Goal: Task Accomplishment & Management: Use online tool/utility

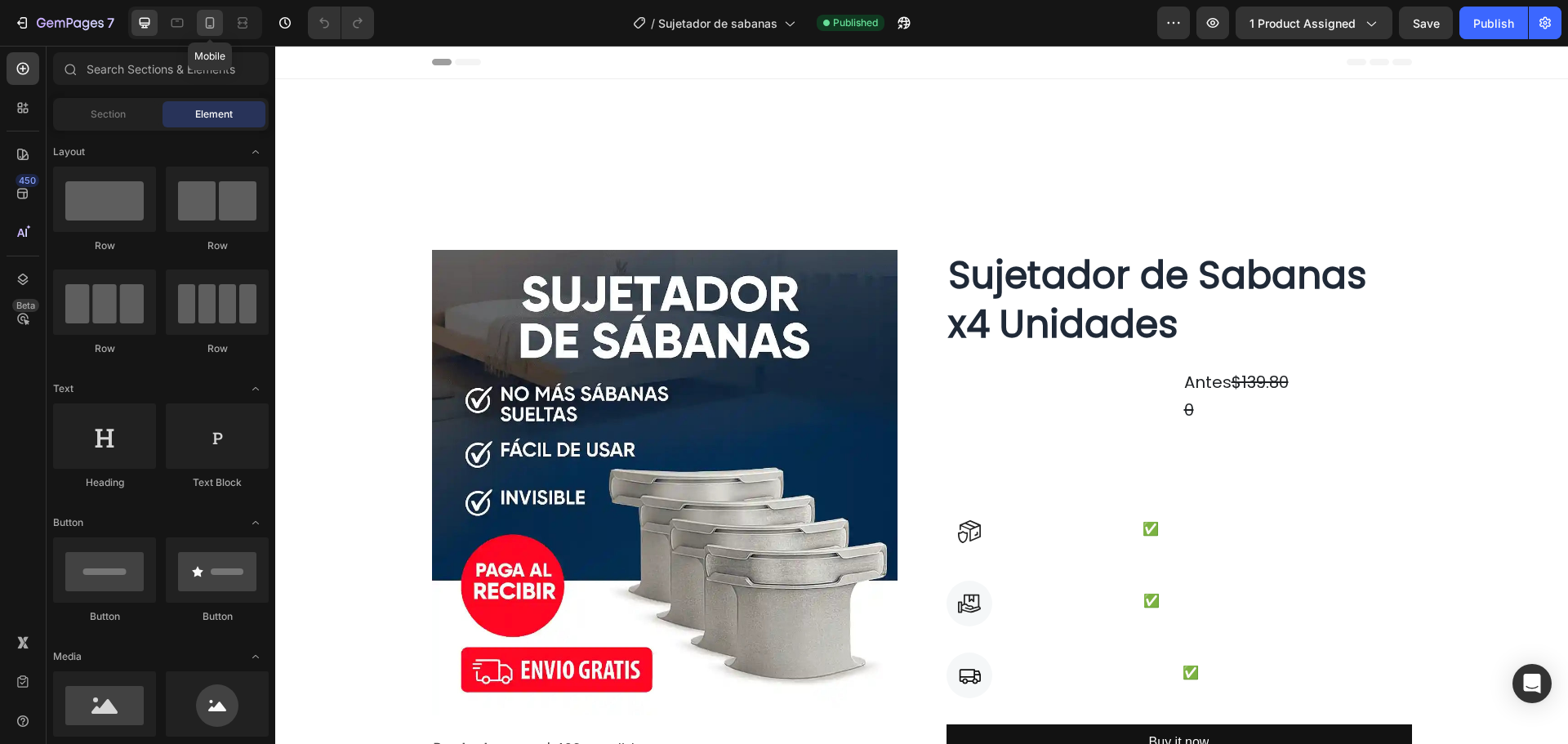
click at [214, 15] on icon at bounding box center [209, 22] width 16 height 16
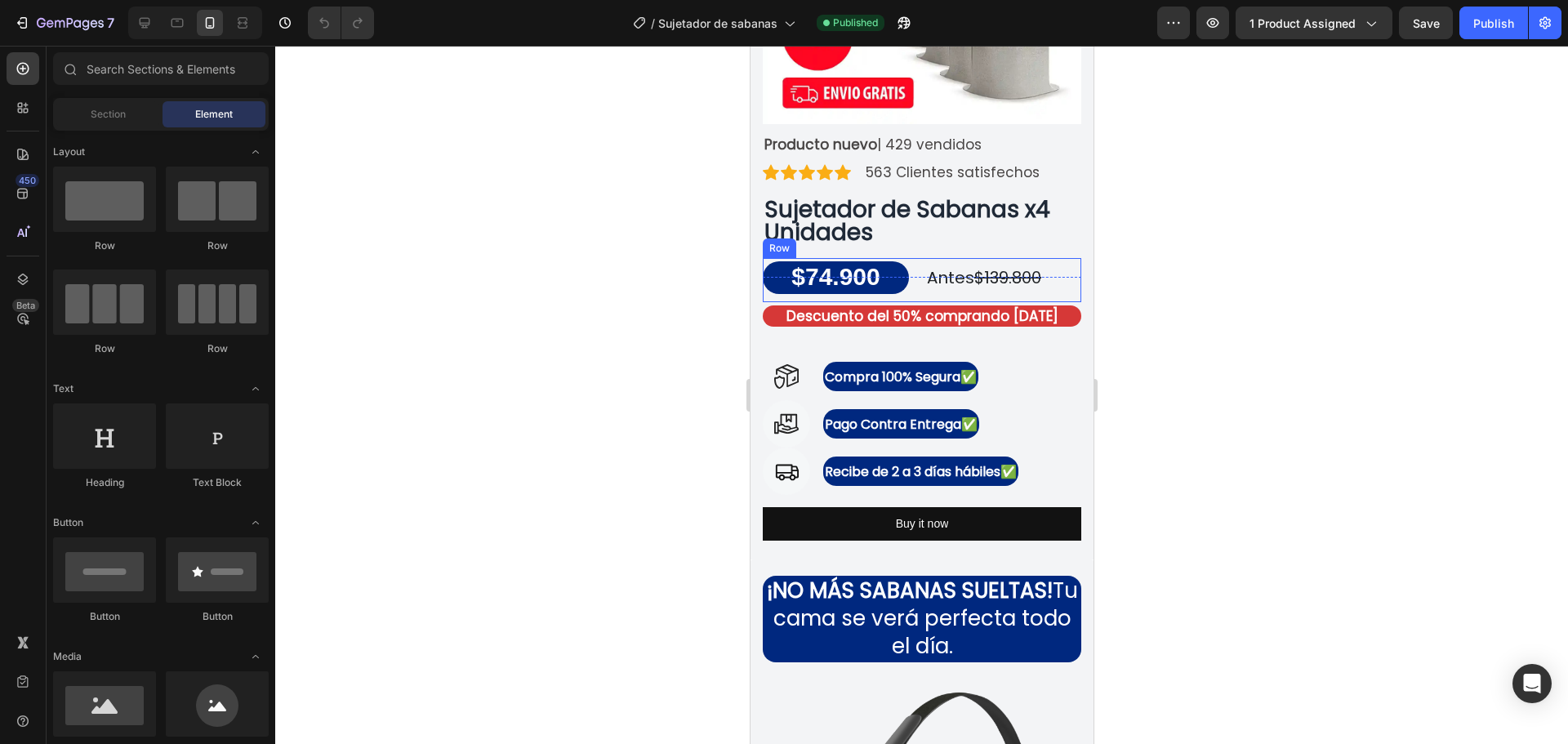
scroll to position [326, 0]
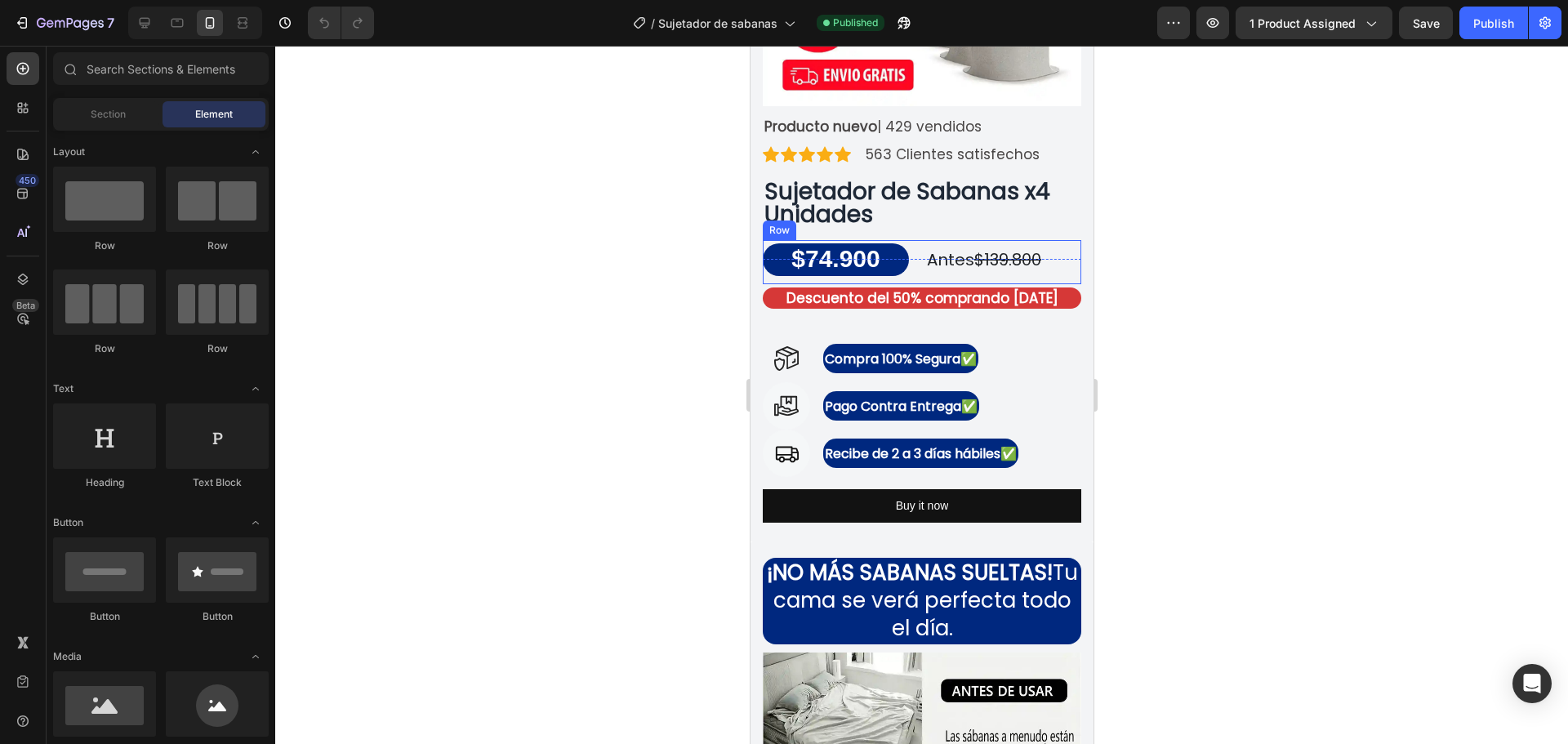
click at [837, 245] on strong "$74.900" at bounding box center [835, 258] width 88 height 27
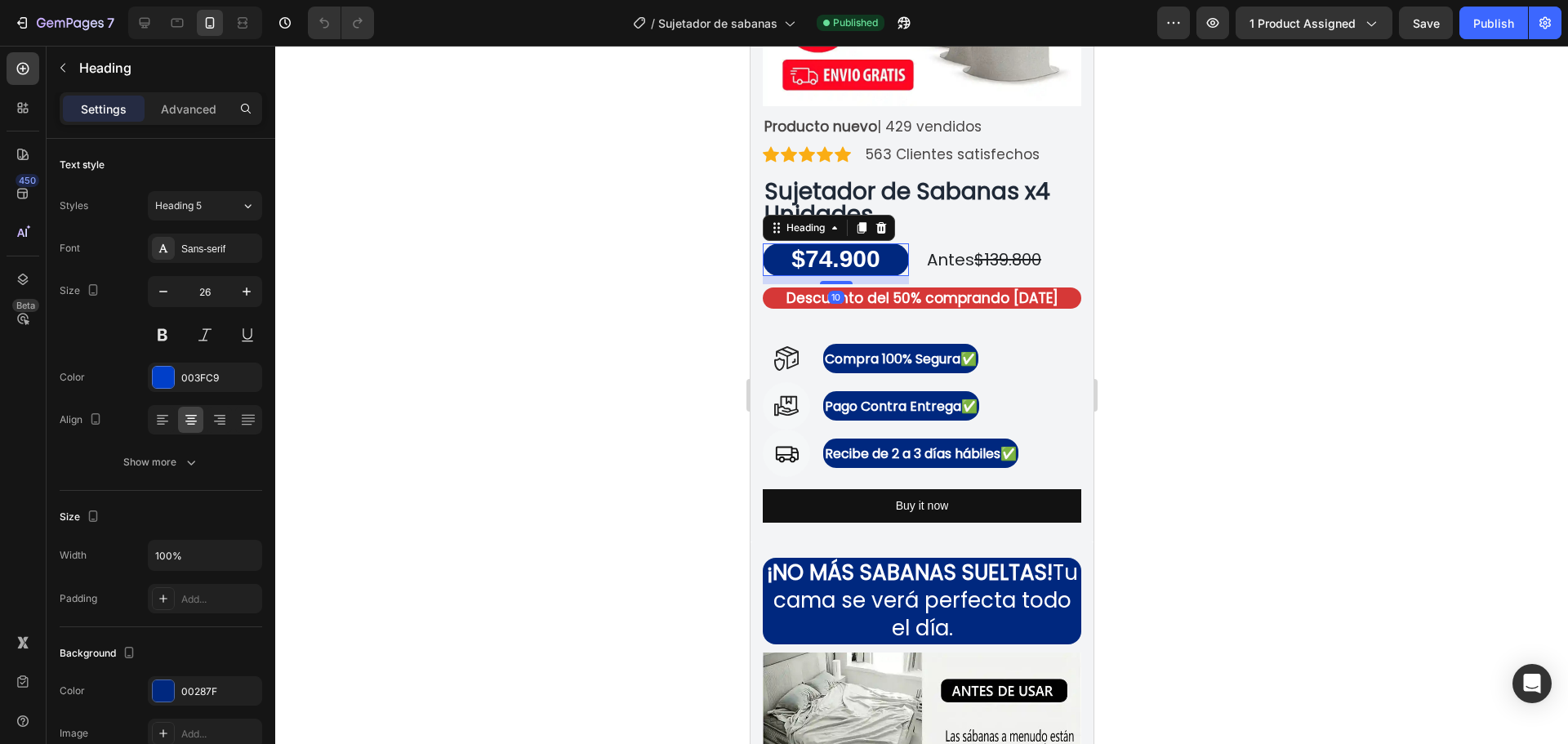
click at [823, 246] on strong "$74.900" at bounding box center [835, 258] width 88 height 27
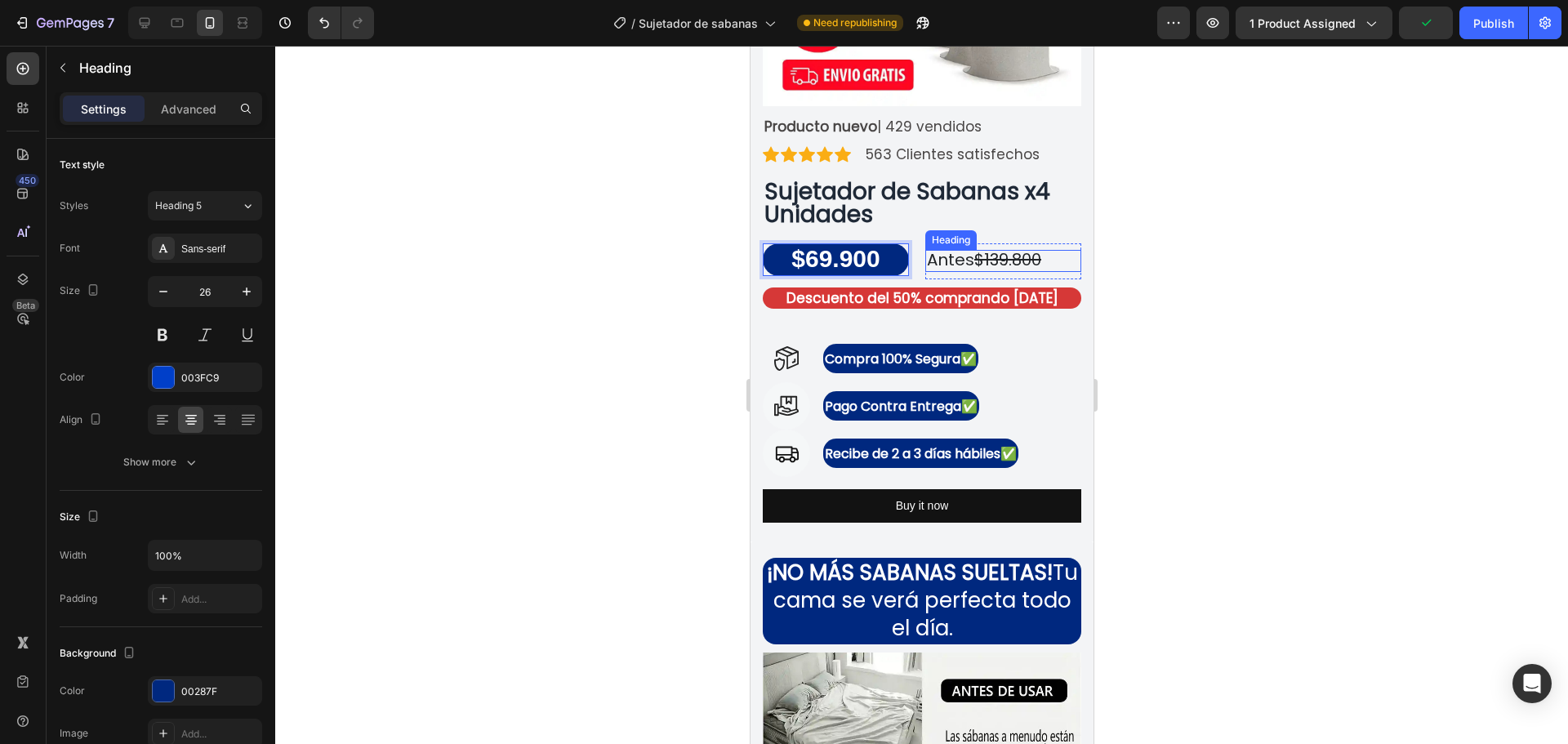
click at [1003, 248] on s "$139.800" at bounding box center [1007, 259] width 67 height 23
click at [999, 249] on s "$139.800" at bounding box center [1007, 259] width 67 height 23
click at [999, 252] on s "$139.800" at bounding box center [1007, 259] width 67 height 23
click at [1201, 234] on div at bounding box center [921, 395] width 1293 height 698
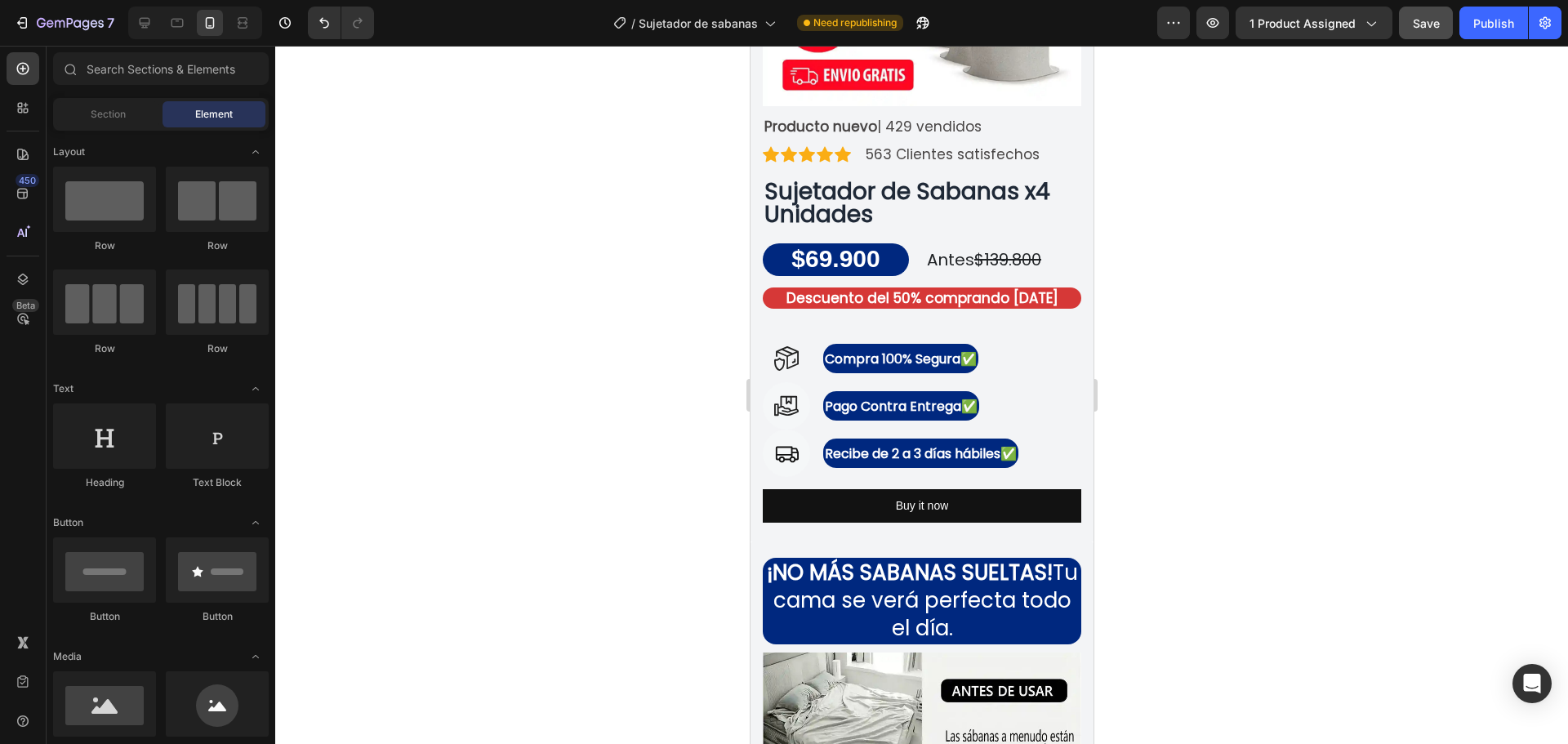
click at [1426, 25] on span "Save" at bounding box center [1426, 23] width 27 height 14
click at [1485, 26] on div "Publish" at bounding box center [1493, 23] width 41 height 17
click at [1497, 19] on div "Publish" at bounding box center [1493, 23] width 41 height 17
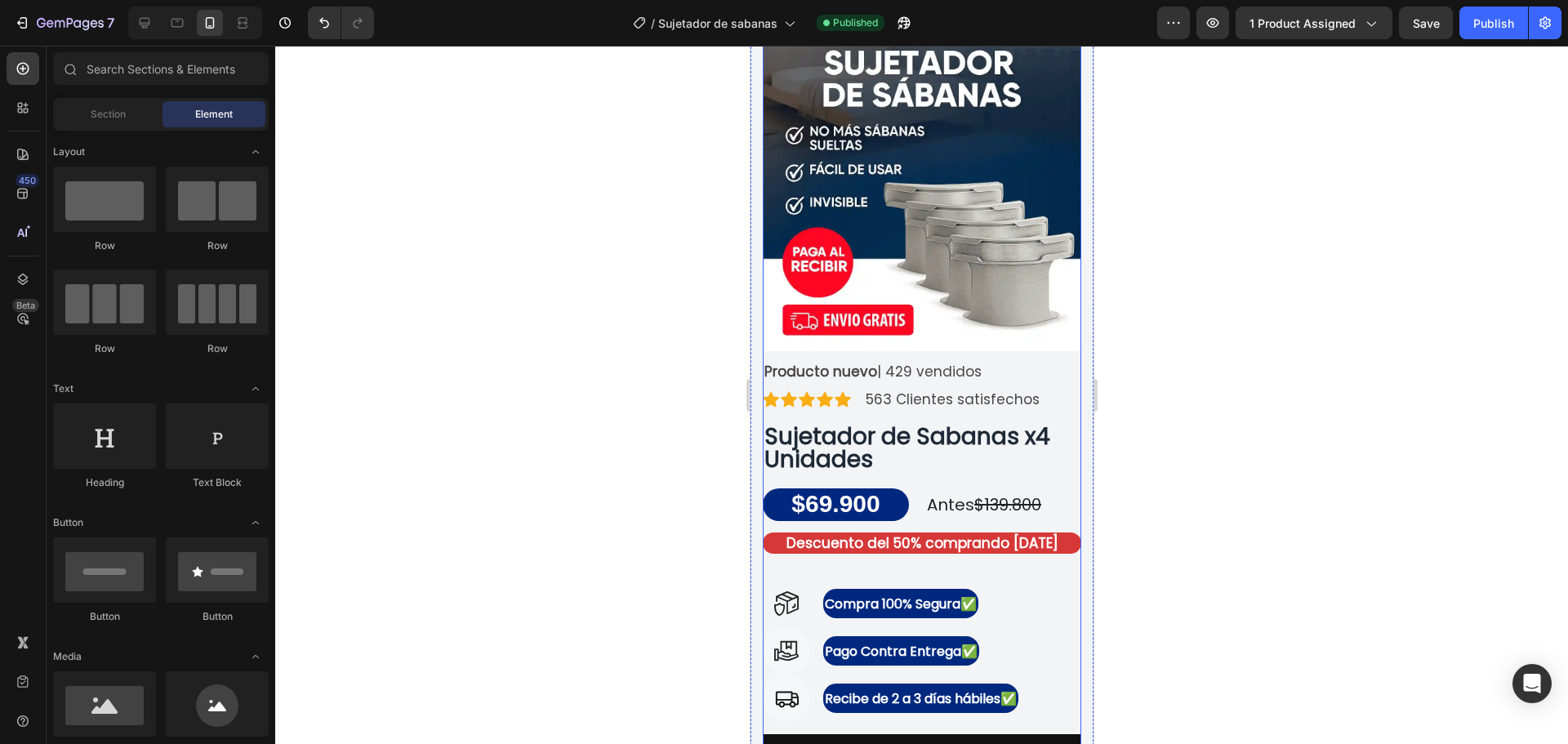
scroll to position [0, 0]
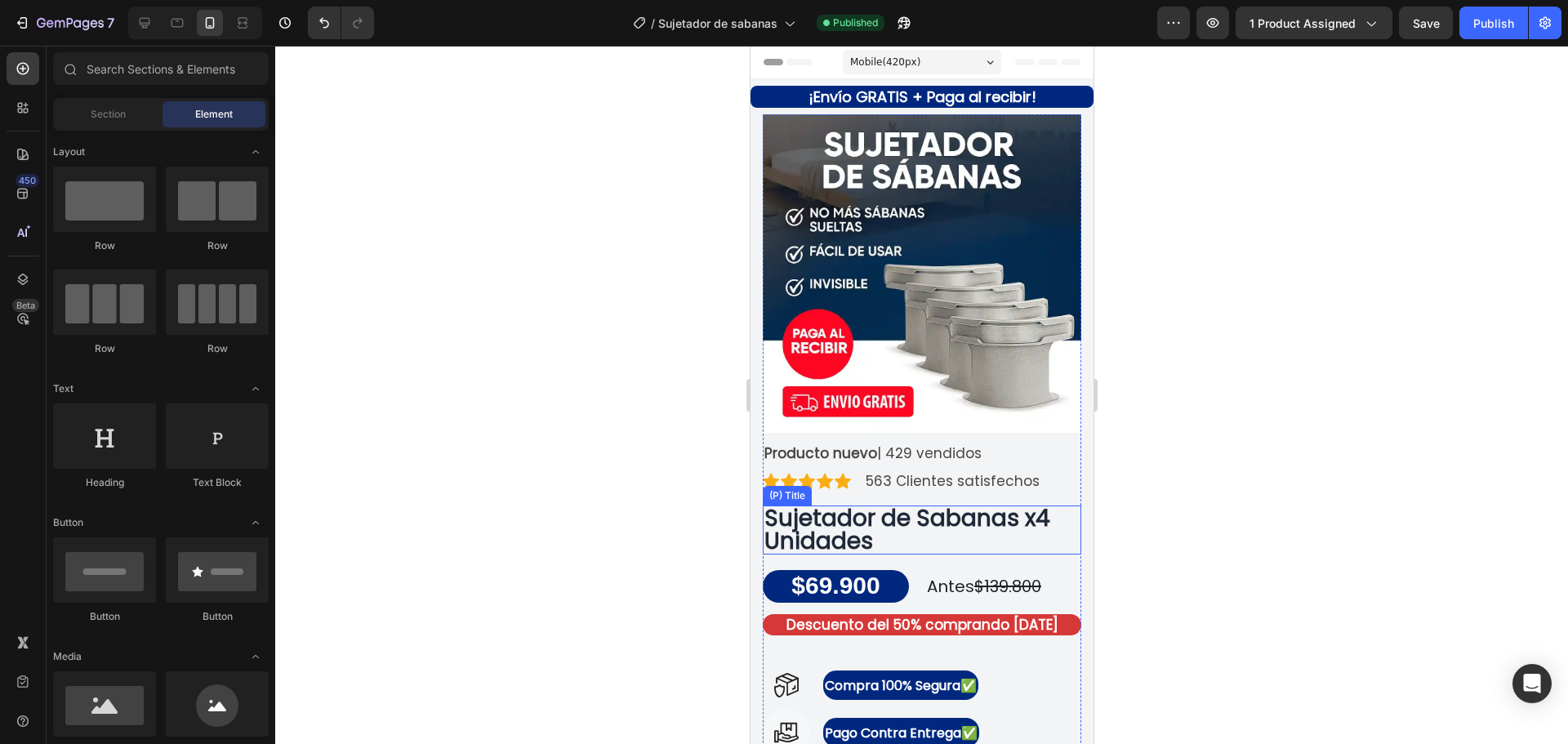
click at [844, 541] on h2 "Sujetador de Sabanas x4 Unidades" at bounding box center [921, 530] width 319 height 49
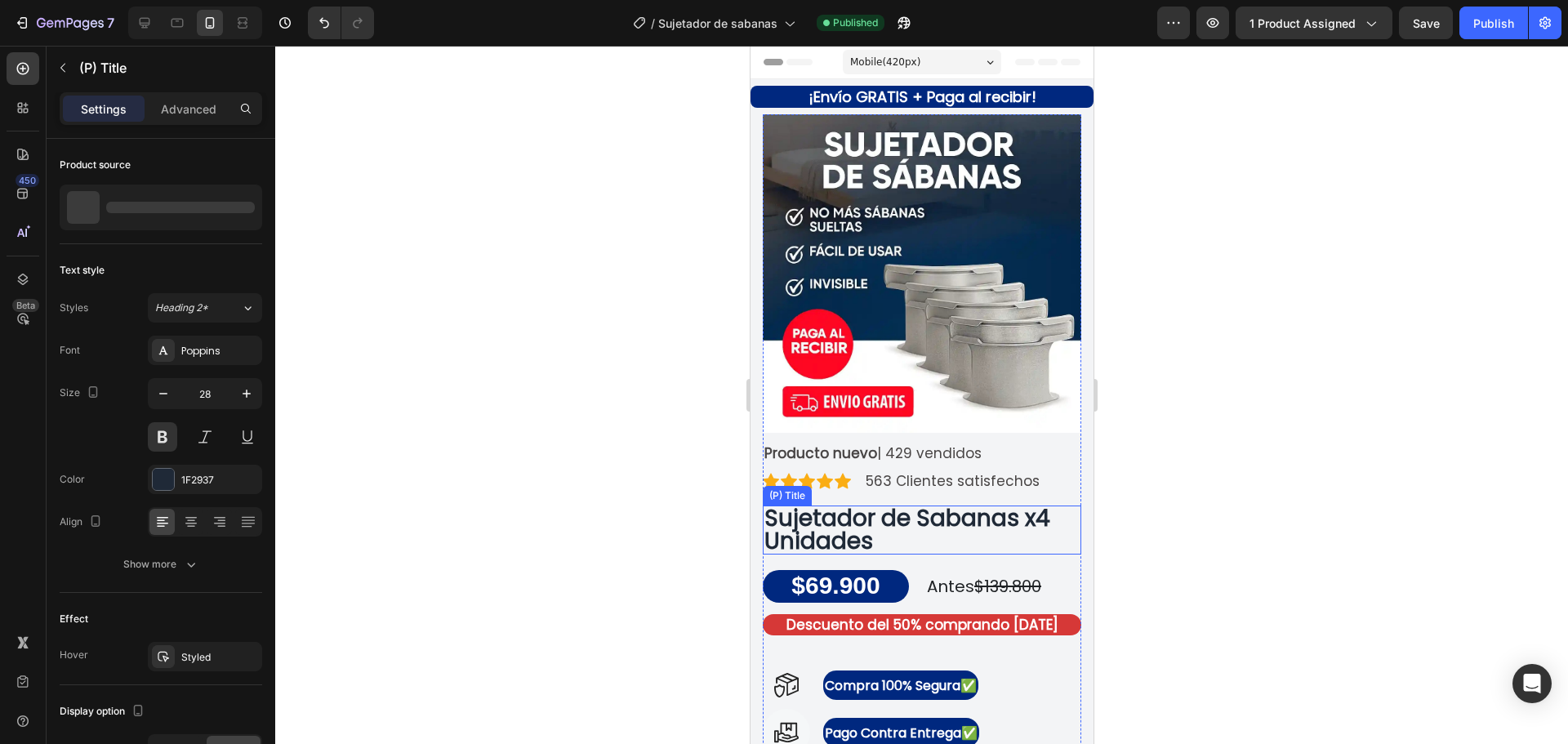
click at [844, 541] on h2 "Sujetador de Sabanas x4 Unidades" at bounding box center [921, 530] width 319 height 49
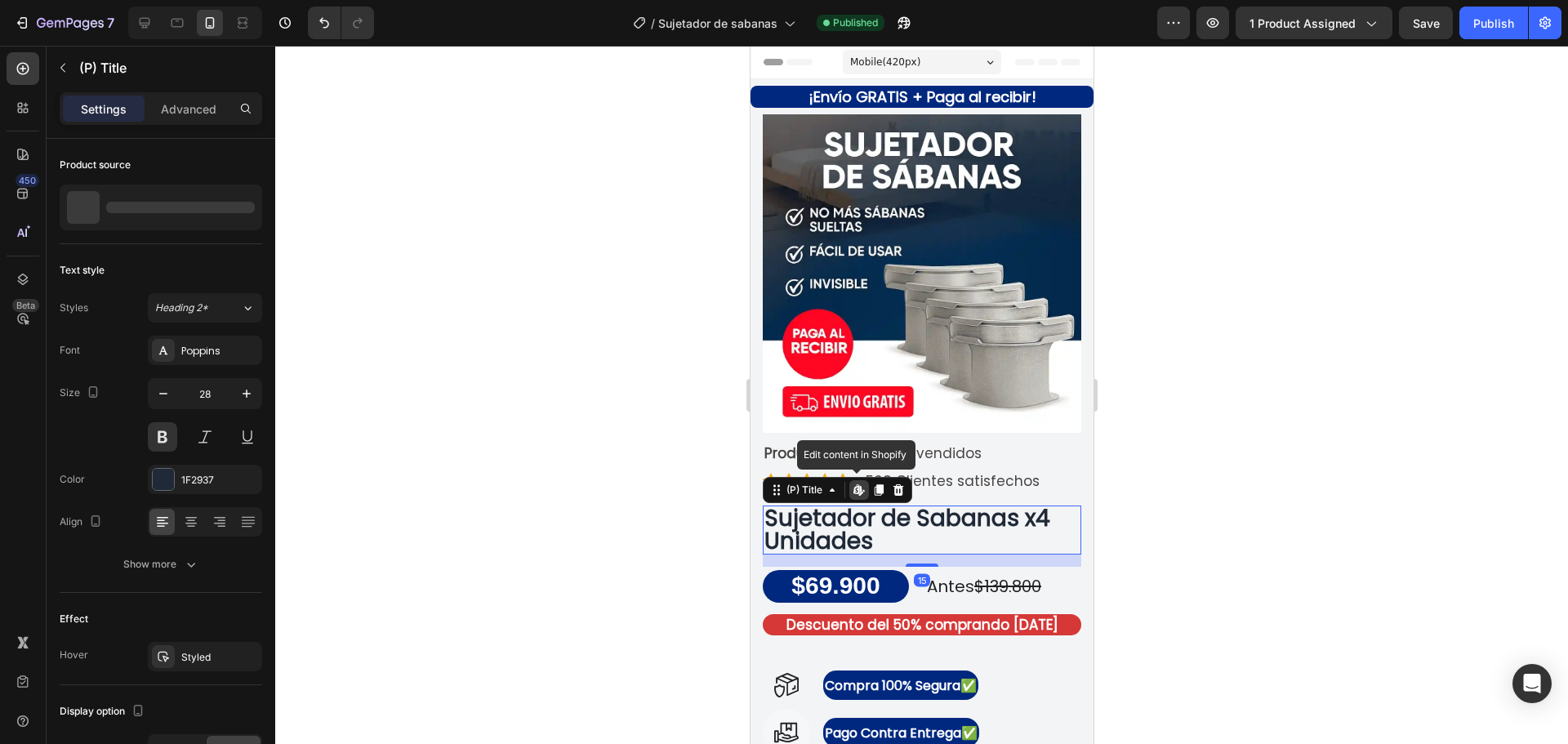
click at [880, 534] on h2 "Sujetador de Sabanas x4 Unidades" at bounding box center [921, 530] width 319 height 49
click at [881, 532] on h2 "Sujetador de Sabanas x4 Unidades" at bounding box center [921, 530] width 319 height 49
click at [879, 532] on h2 "Sujetador de Sabanas x4 Unidades" at bounding box center [921, 530] width 319 height 49
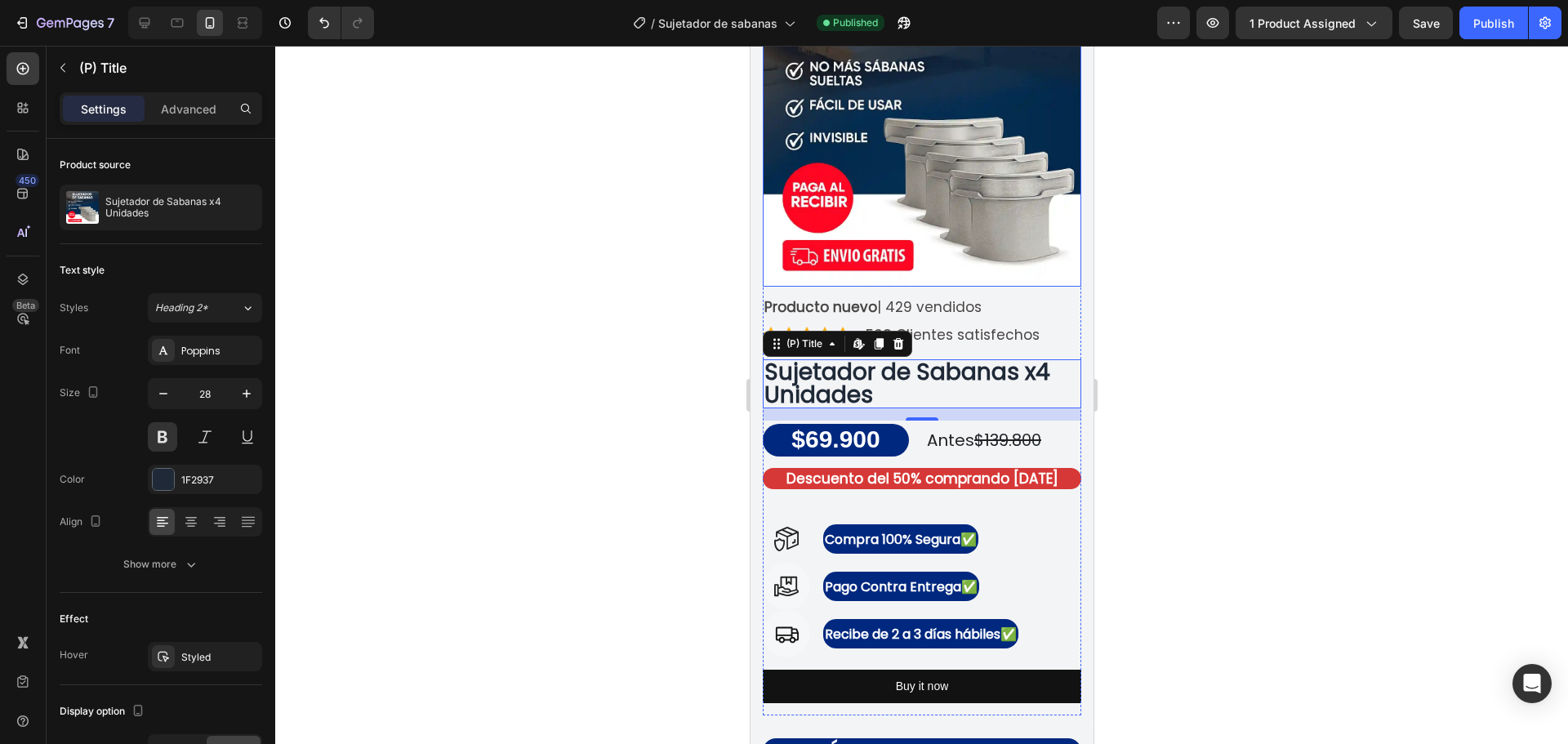
scroll to position [164, 0]
